Goal: Find specific page/section: Find specific page/section

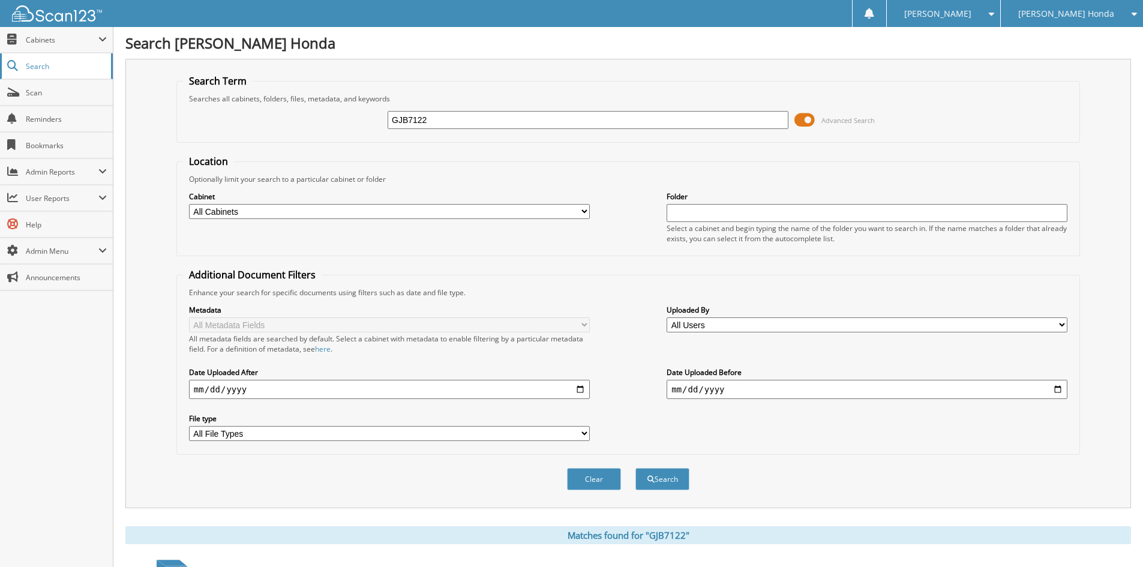
scroll to position [170, 0]
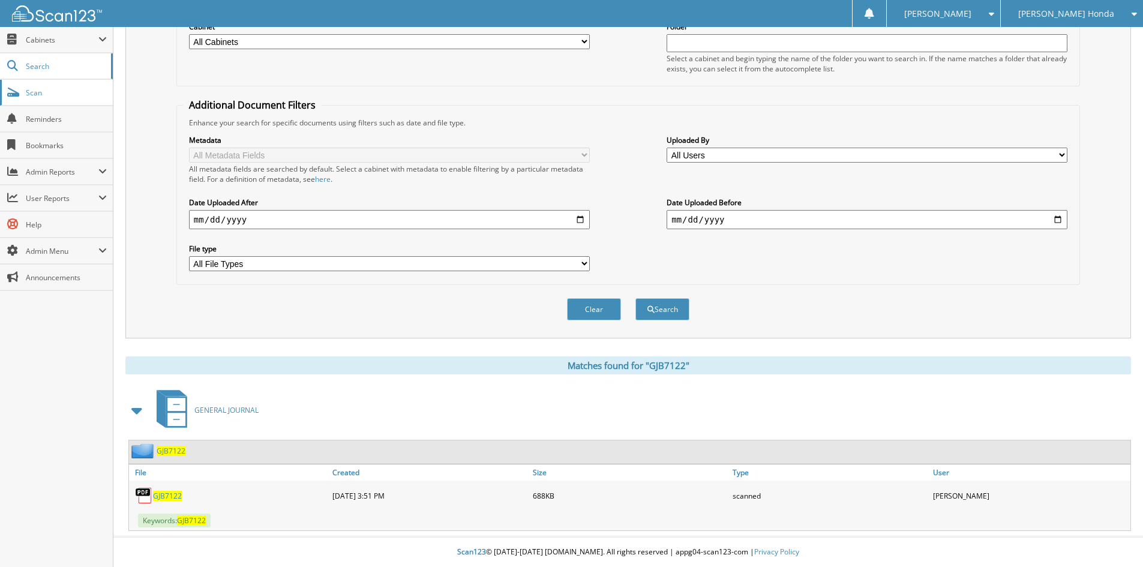
click at [34, 91] on span "Scan" at bounding box center [66, 93] width 81 height 10
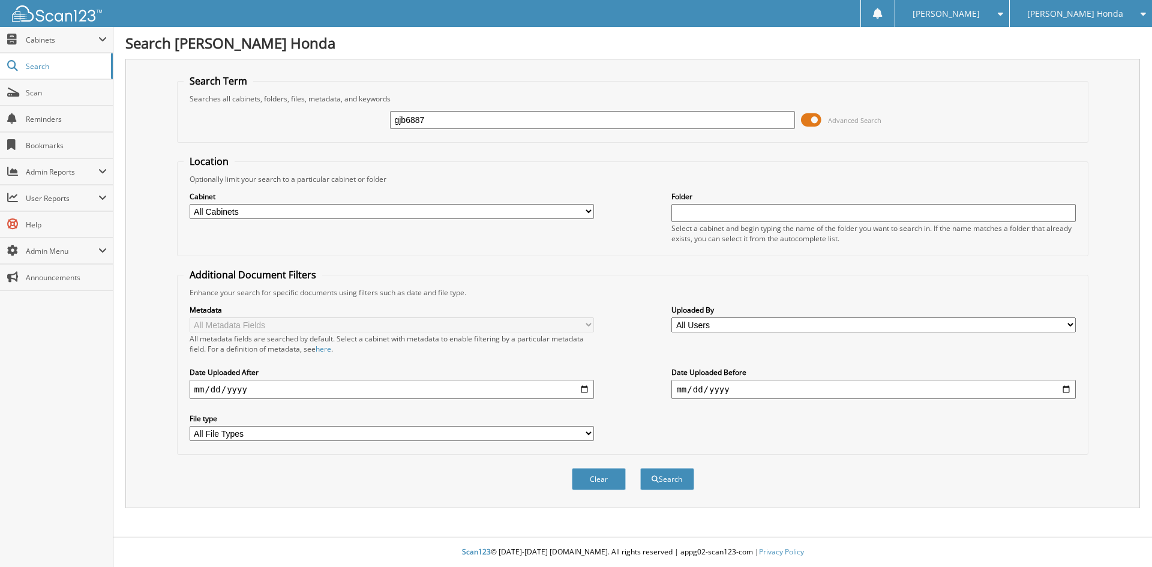
type input "gjb6887"
click at [640, 468] on button "Search" at bounding box center [667, 479] width 54 height 22
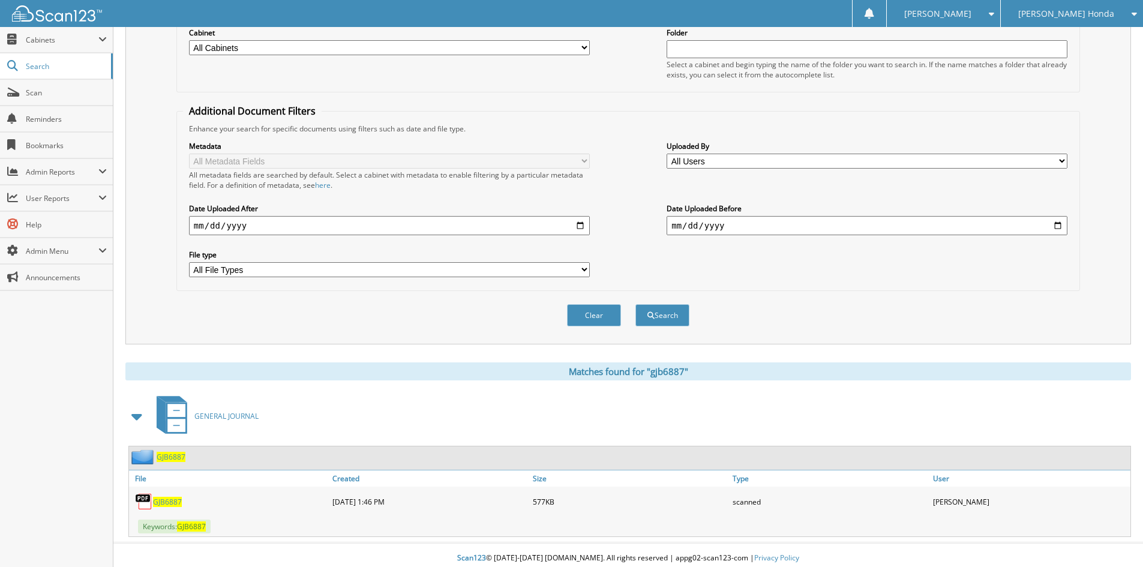
scroll to position [170, 0]
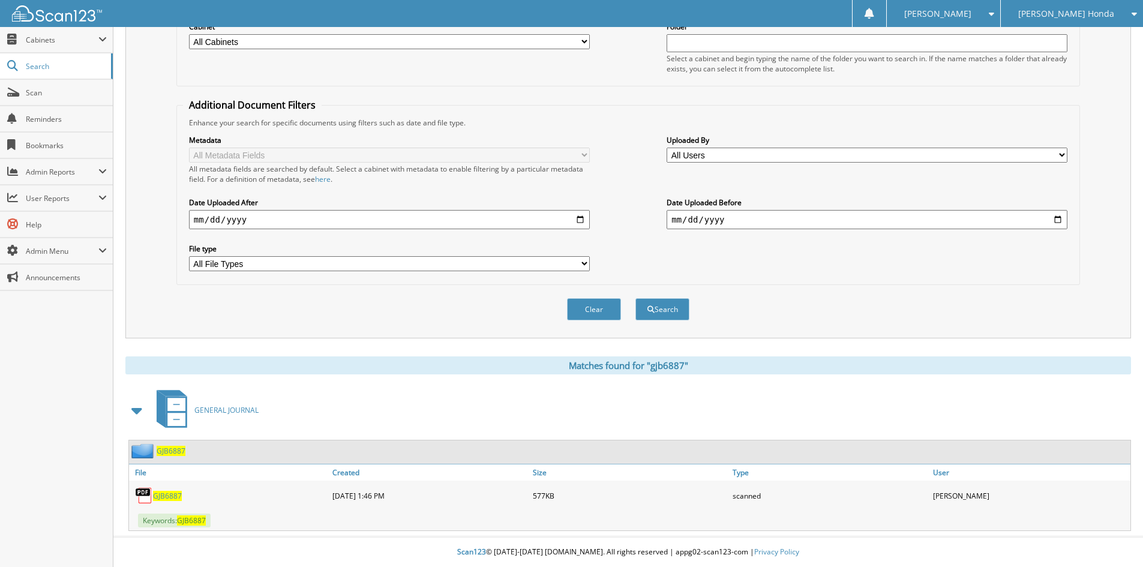
drag, startPoint x: 177, startPoint y: 495, endPoint x: 184, endPoint y: 495, distance: 7.2
click at [177, 495] on span "GJB6887" at bounding box center [167, 496] width 29 height 10
drag, startPoint x: 163, startPoint y: 494, endPoint x: 181, endPoint y: 494, distance: 18.0
click at [163, 494] on span "GJB6887" at bounding box center [167, 496] width 29 height 10
